Goal: Navigation & Orientation: Find specific page/section

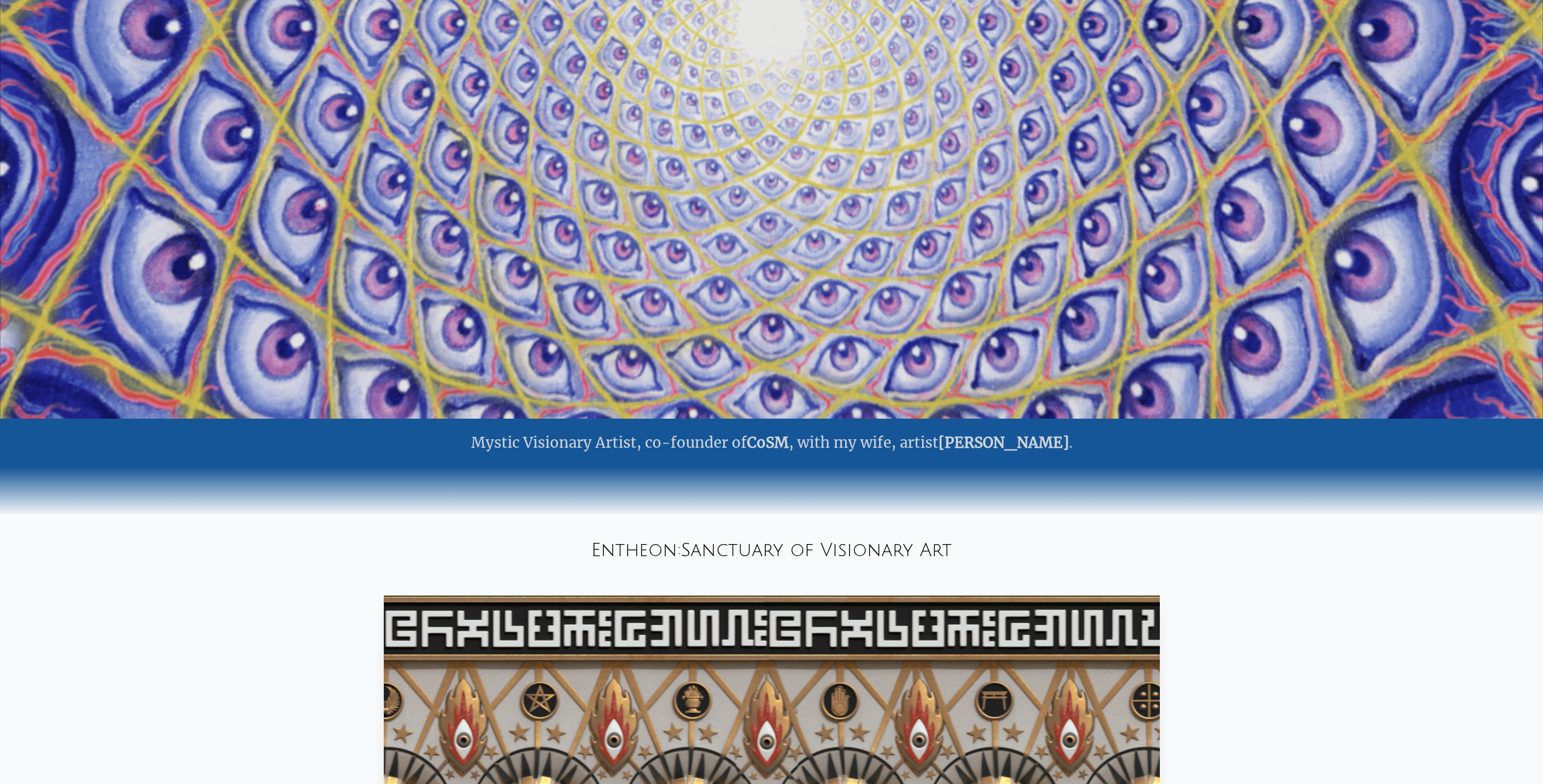
scroll to position [582, 0]
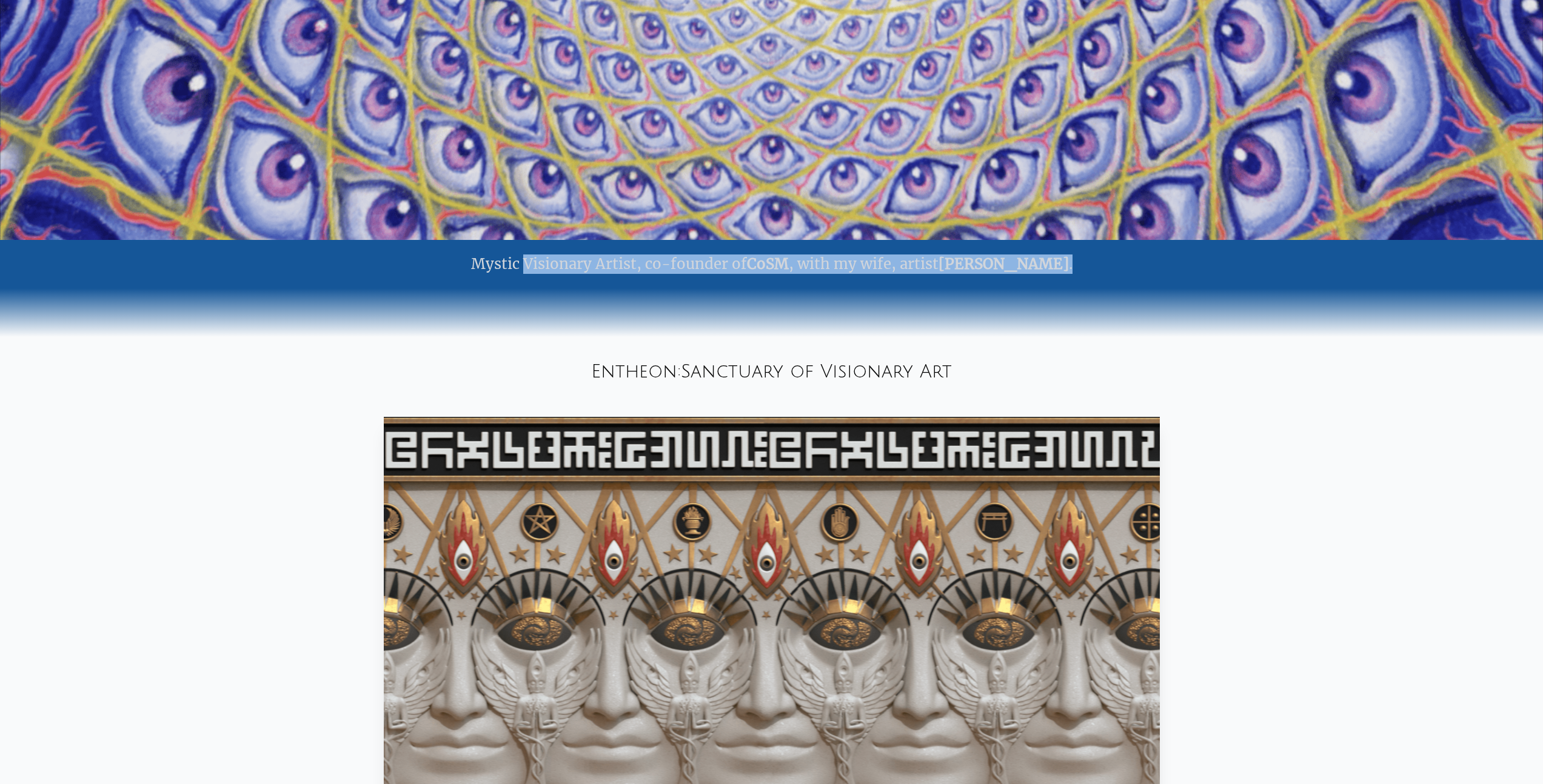
drag, startPoint x: 531, startPoint y: 263, endPoint x: 991, endPoint y: 276, distance: 460.2
click at [994, 276] on div "Mystic Visionary Artist, co-founder of CoSM , with my wife, artist [PERSON_NAME…" at bounding box center [772, 264] width 1543 height 49
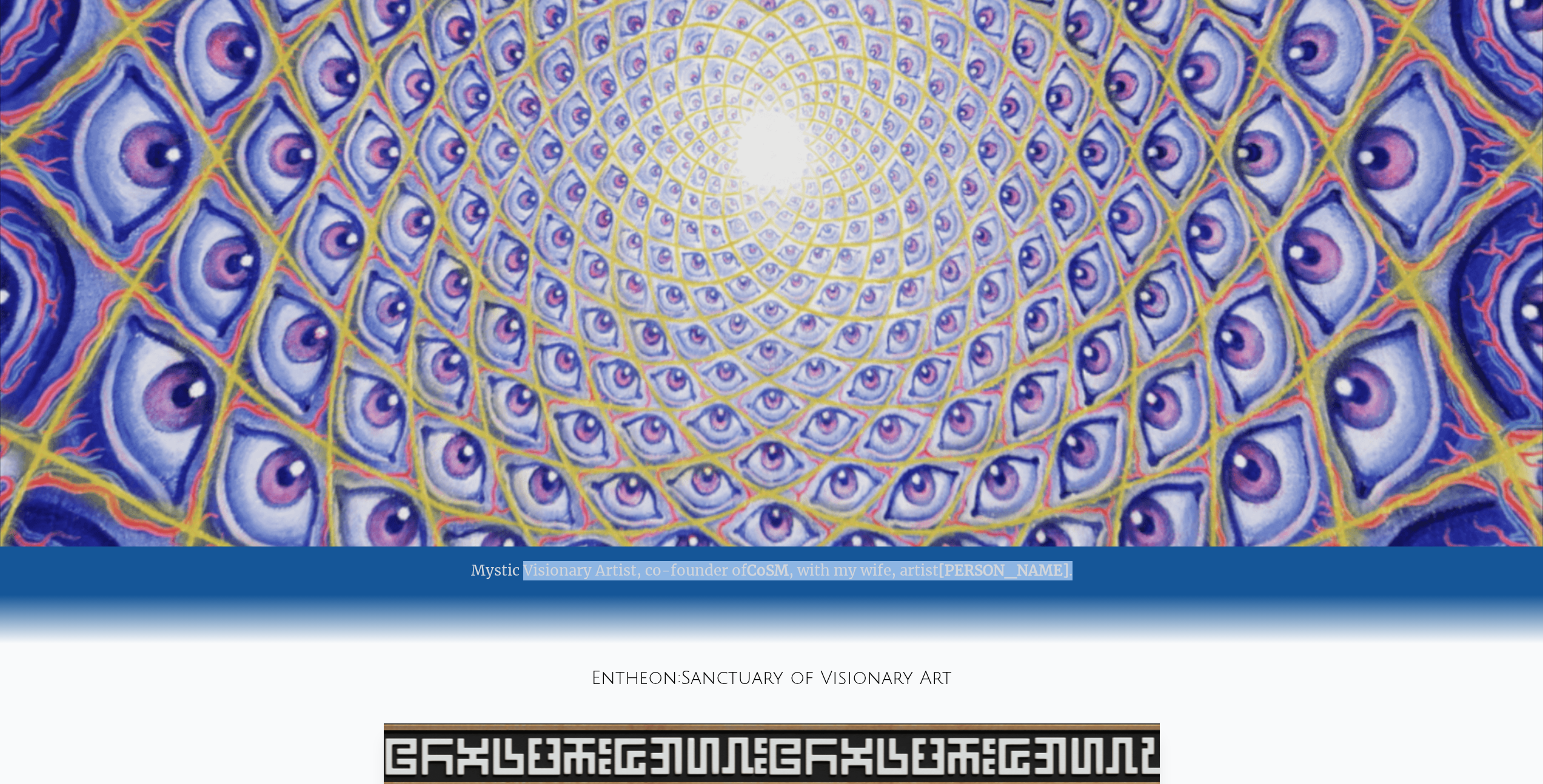
scroll to position [0, 0]
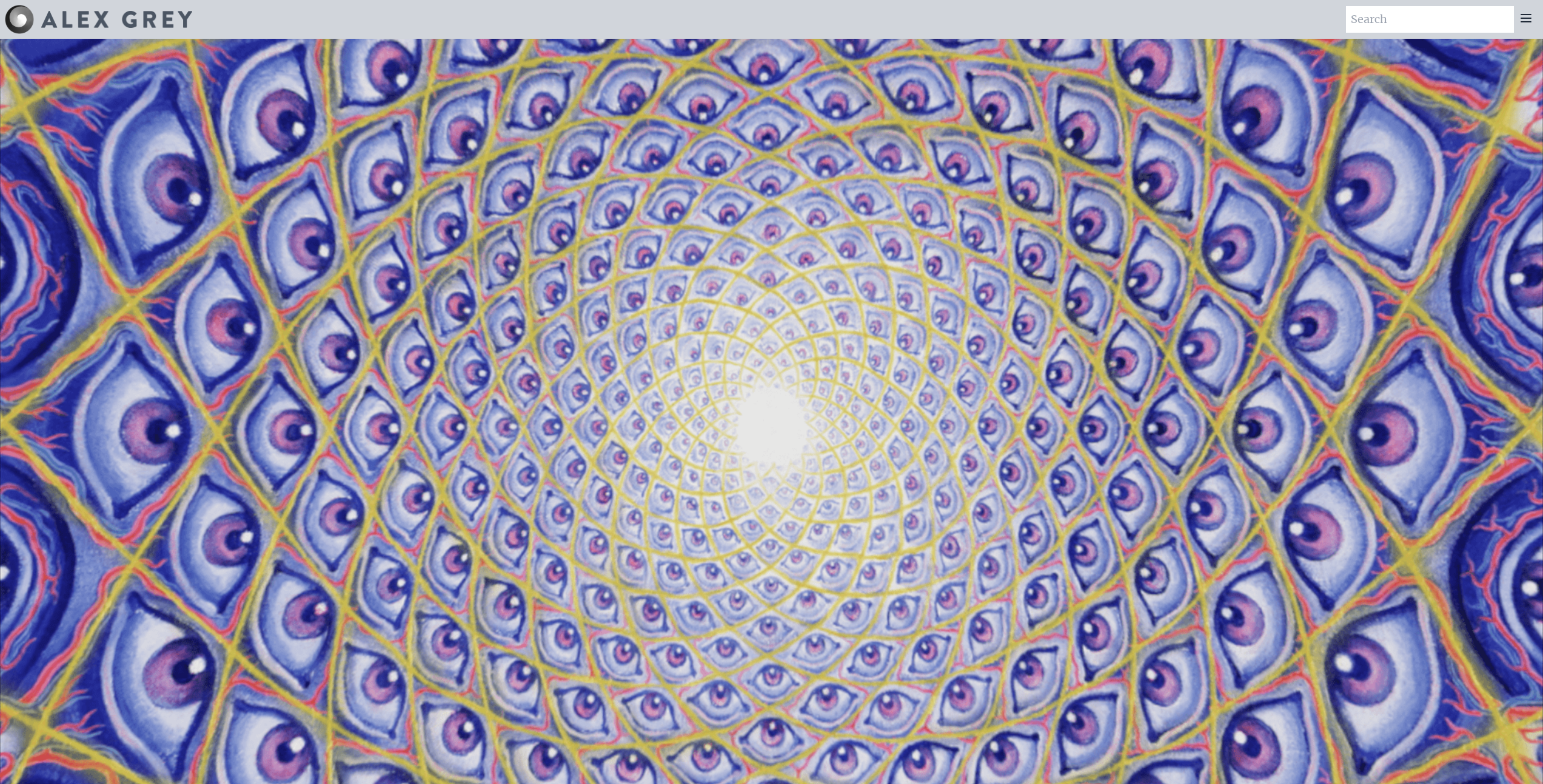
drag, startPoint x: 1530, startPoint y: 21, endPoint x: 1524, endPoint y: 17, distance: 7.2
click at [1524, 17] on icon at bounding box center [1526, 18] width 10 height 7
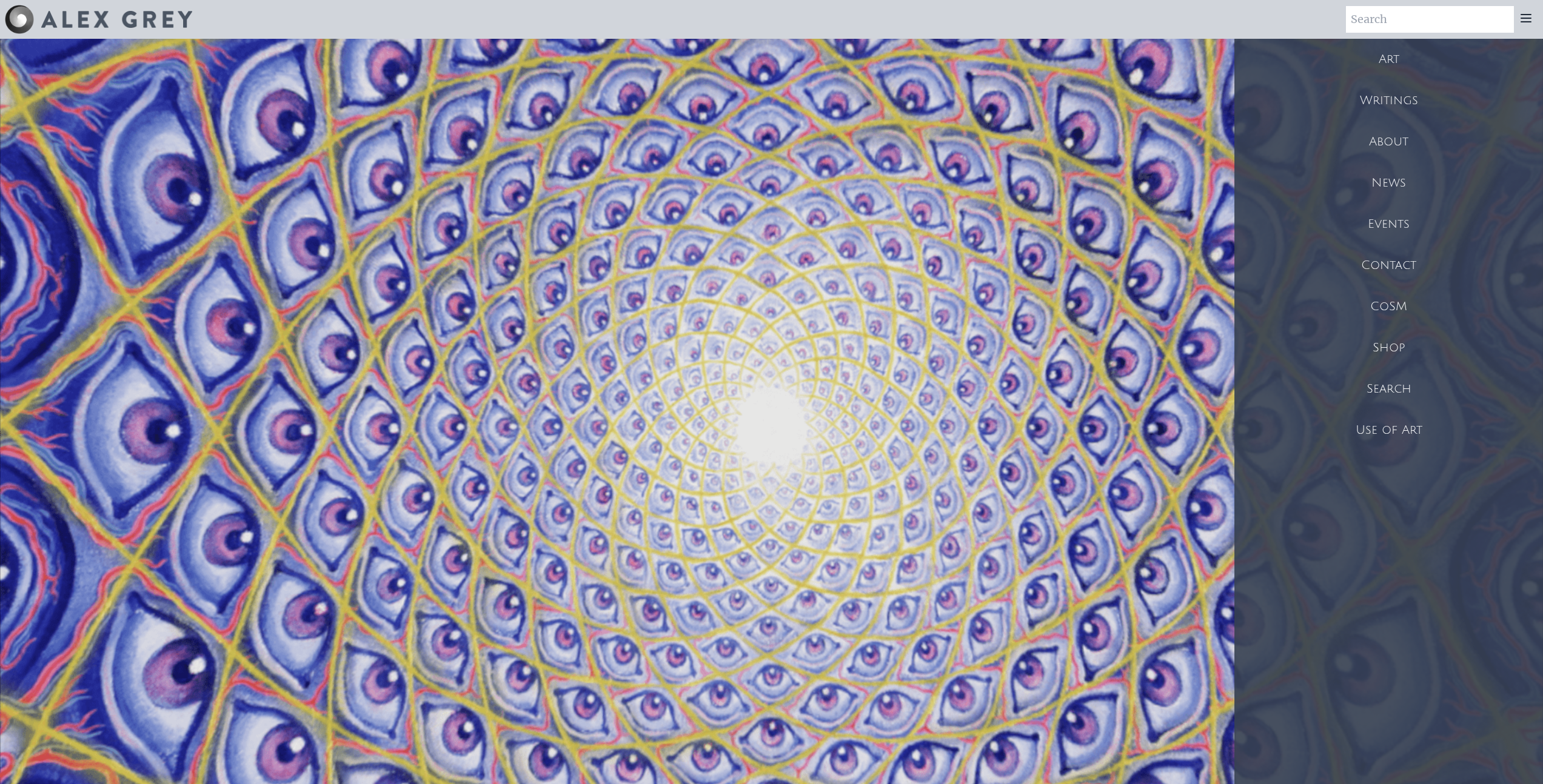
click at [1532, 17] on div at bounding box center [1526, 19] width 24 height 27
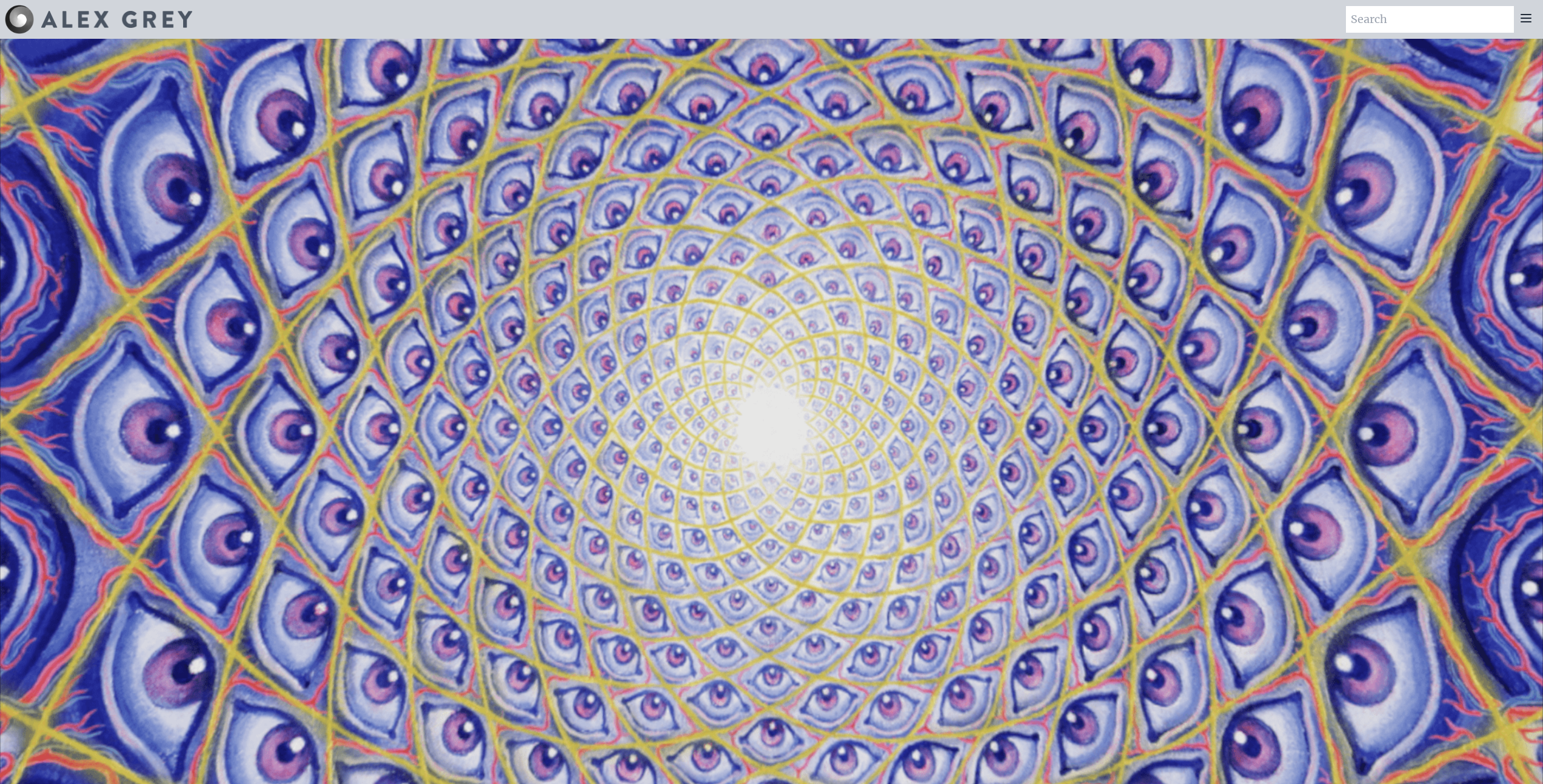
click at [1530, 20] on icon at bounding box center [1526, 18] width 15 height 15
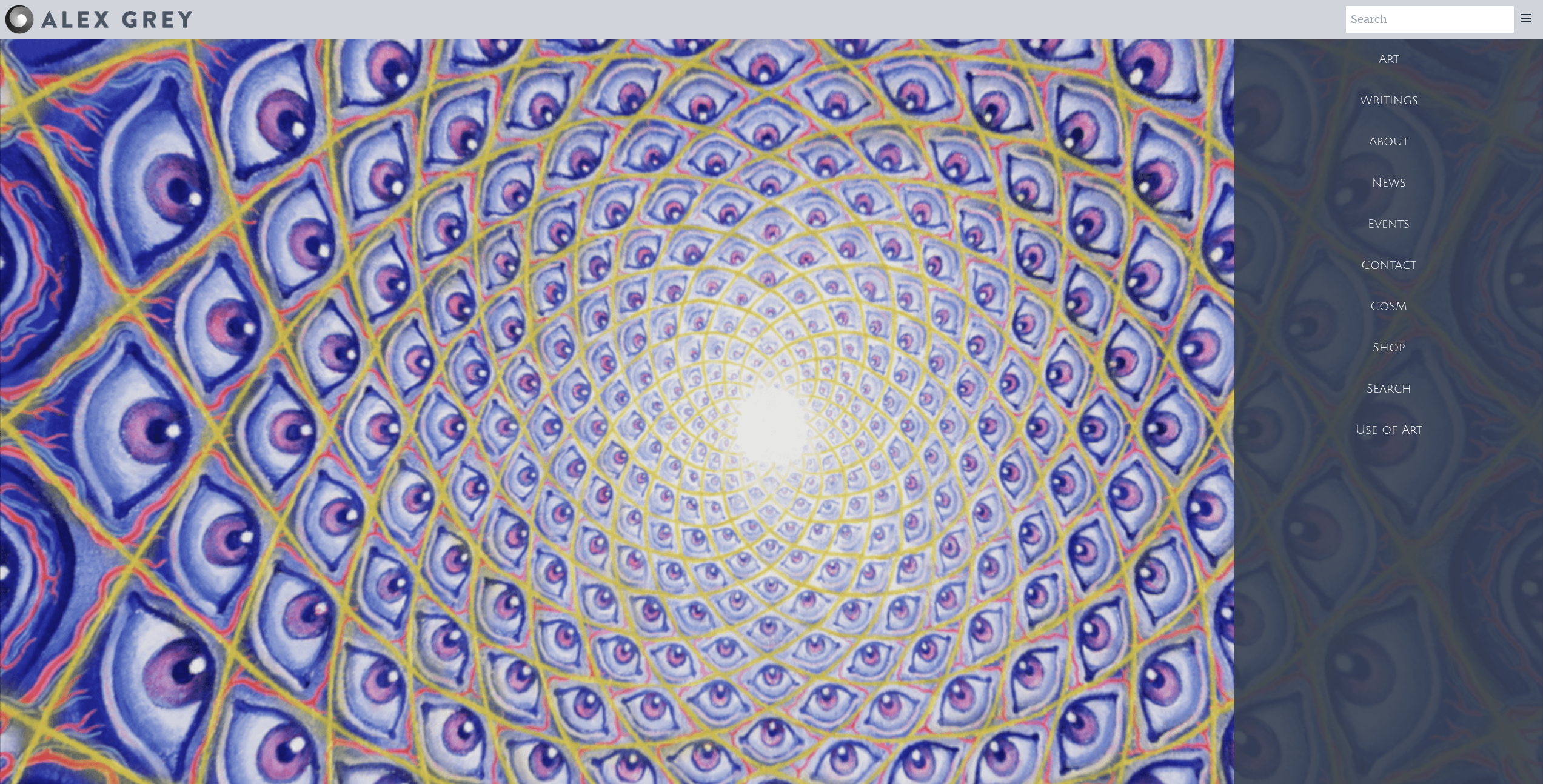
click at [1530, 20] on icon at bounding box center [1526, 18] width 15 height 15
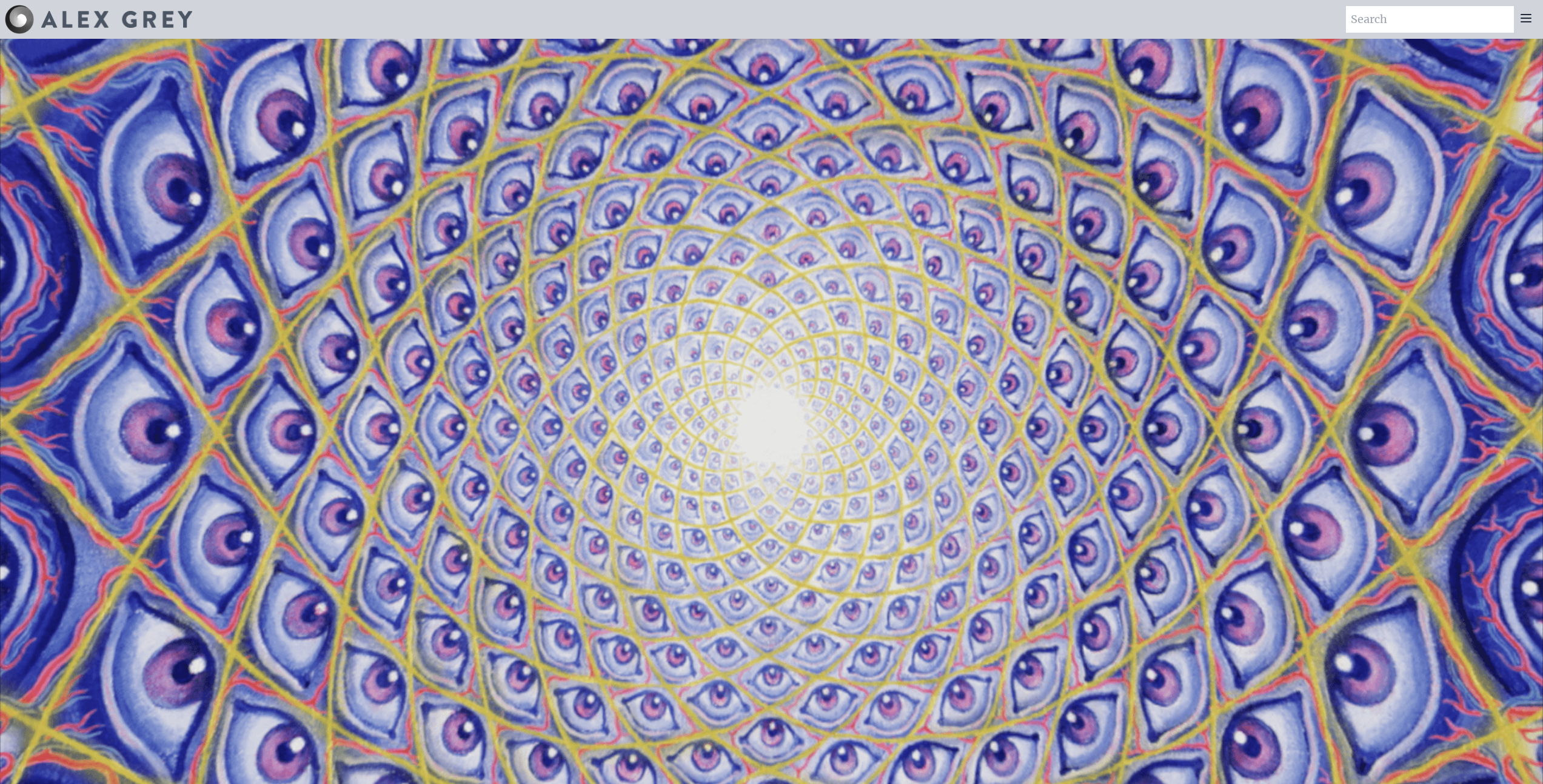
click at [1530, 20] on icon at bounding box center [1526, 18] width 15 height 15
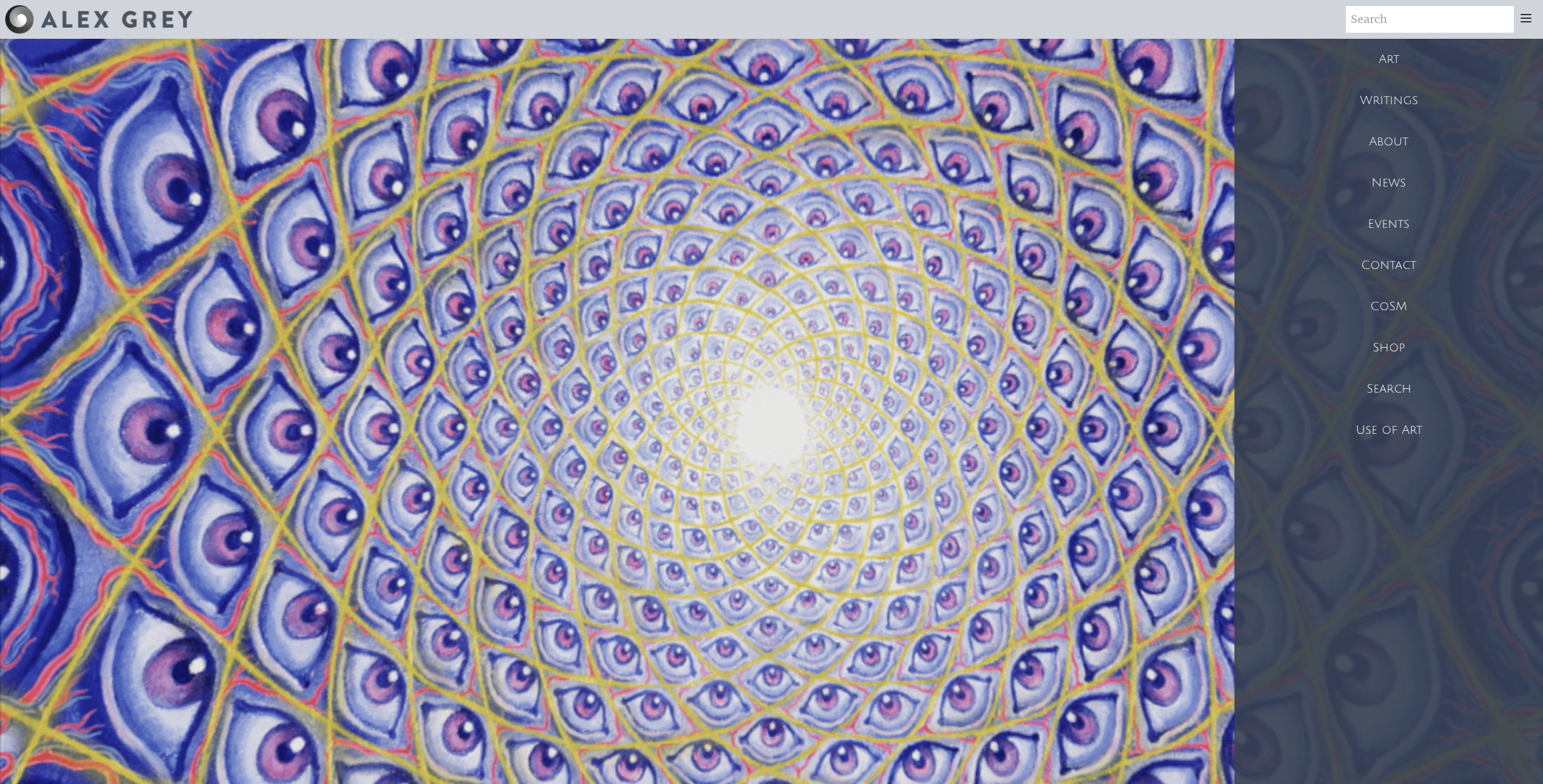
click at [1523, 32] on div at bounding box center [1526, 19] width 24 height 27
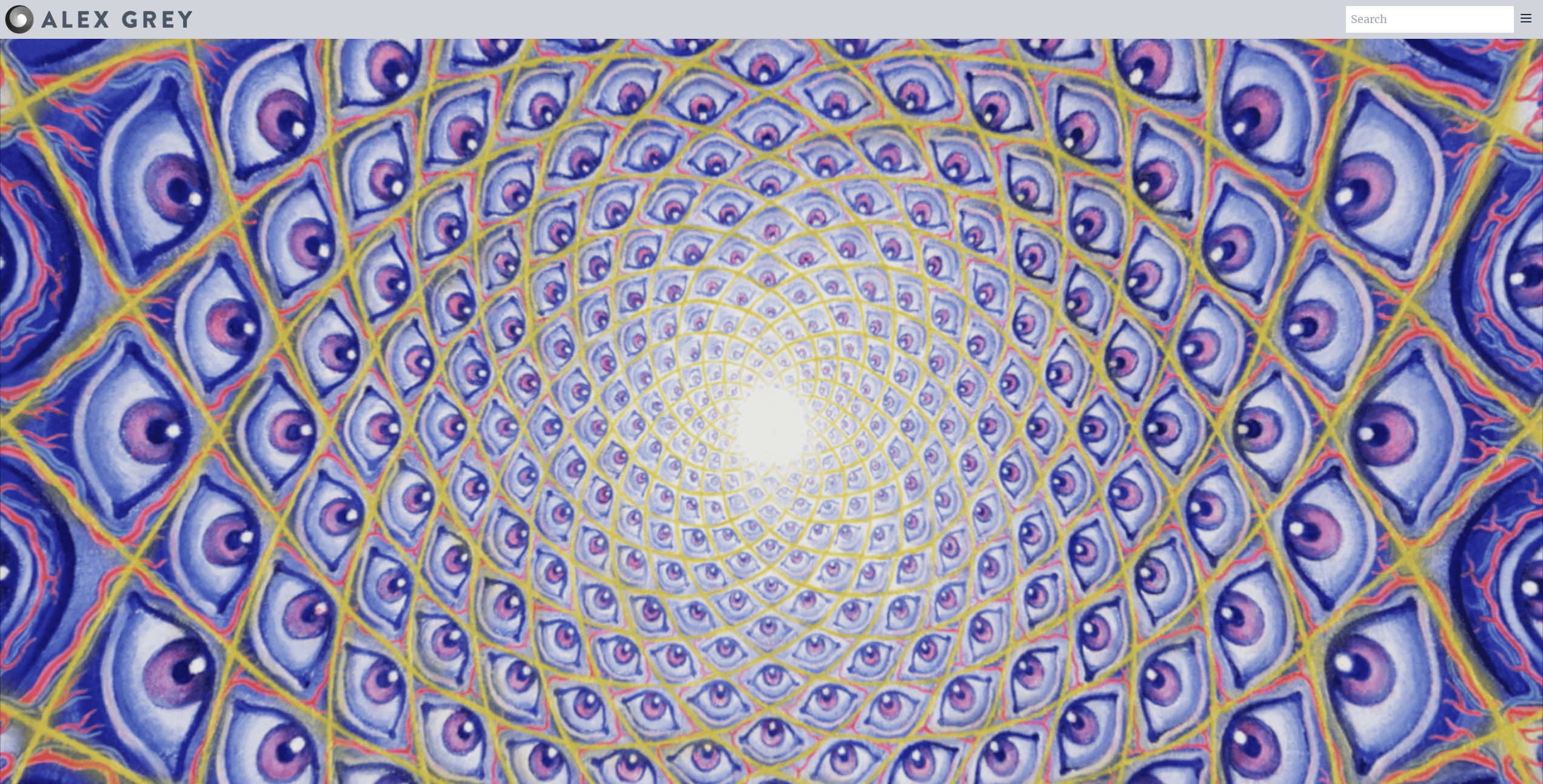
click at [1524, 18] on icon at bounding box center [1526, 18] width 15 height 15
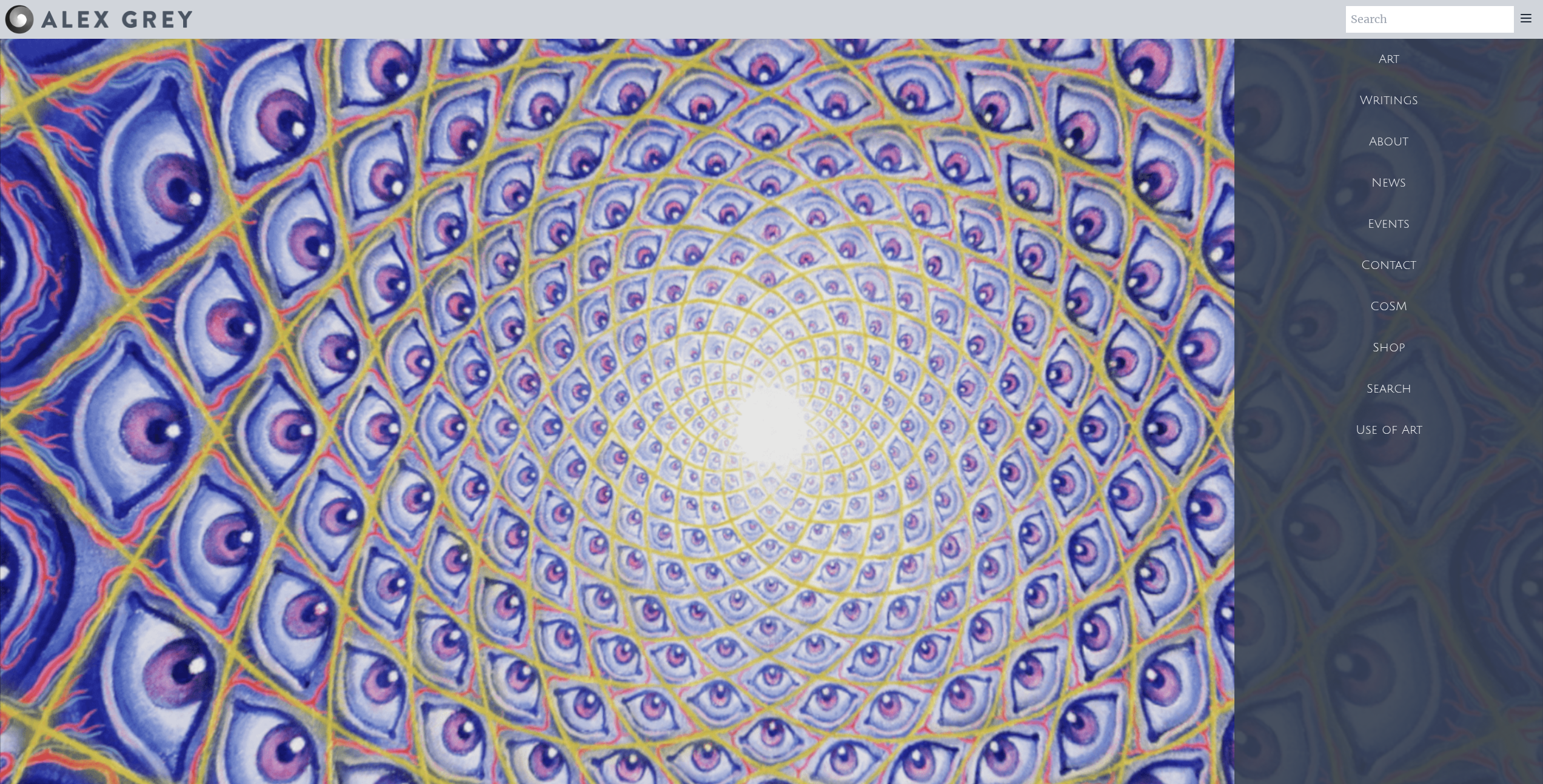
click at [1522, 18] on icon at bounding box center [1526, 18] width 10 height 7
